Goal: Check status

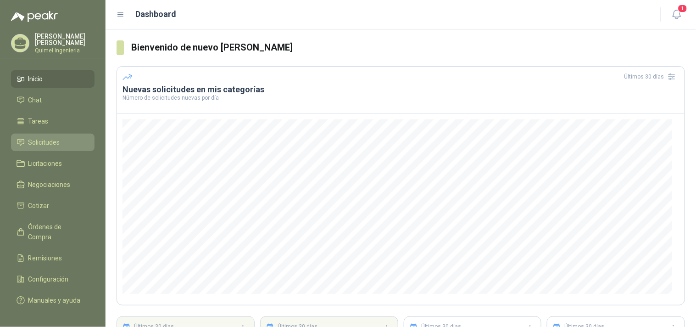
click at [42, 141] on span "Solicitudes" at bounding box center [44, 142] width 32 height 10
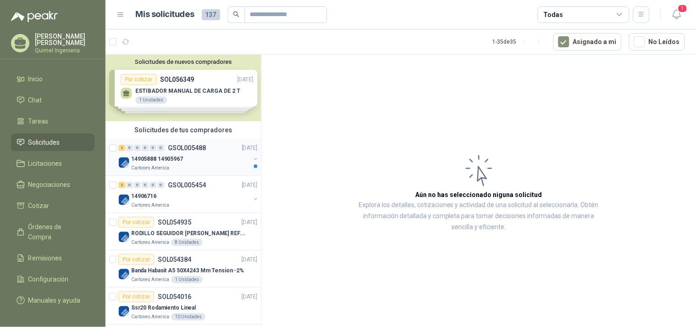
click at [207, 173] on div "2 0 0 0 0 0 GSOL005488 [DATE] 14905888 14905967 Cartones America" at bounding box center [184, 157] width 156 height 37
click at [244, 161] on div "14905888 14905967 Cartones America" at bounding box center [188, 162] width 141 height 18
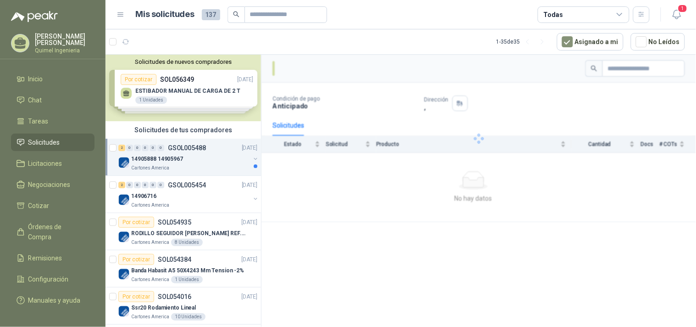
click at [175, 161] on p "14905888 14905967" at bounding box center [157, 159] width 52 height 9
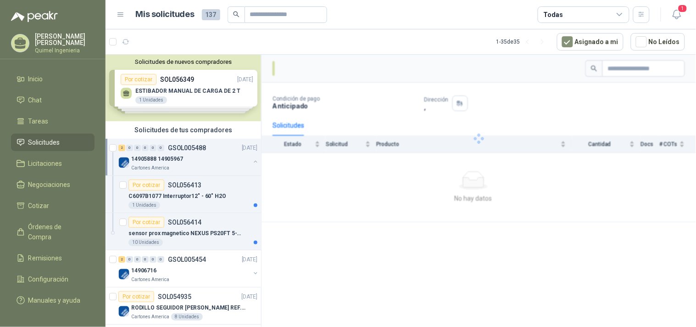
click at [175, 161] on p "14905888 14905967" at bounding box center [157, 159] width 52 height 9
